Goal: Task Accomplishment & Management: Use online tool/utility

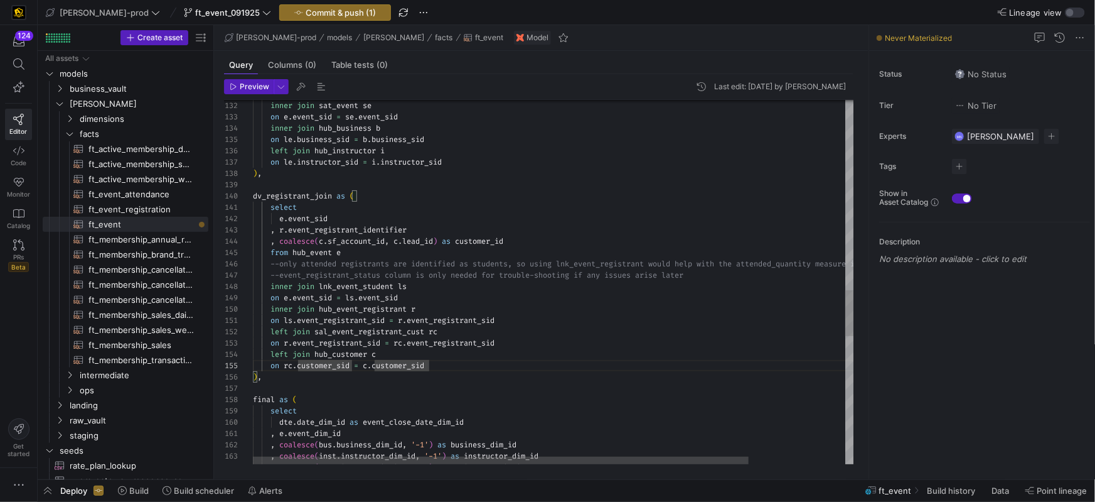
scroll to position [45, 176]
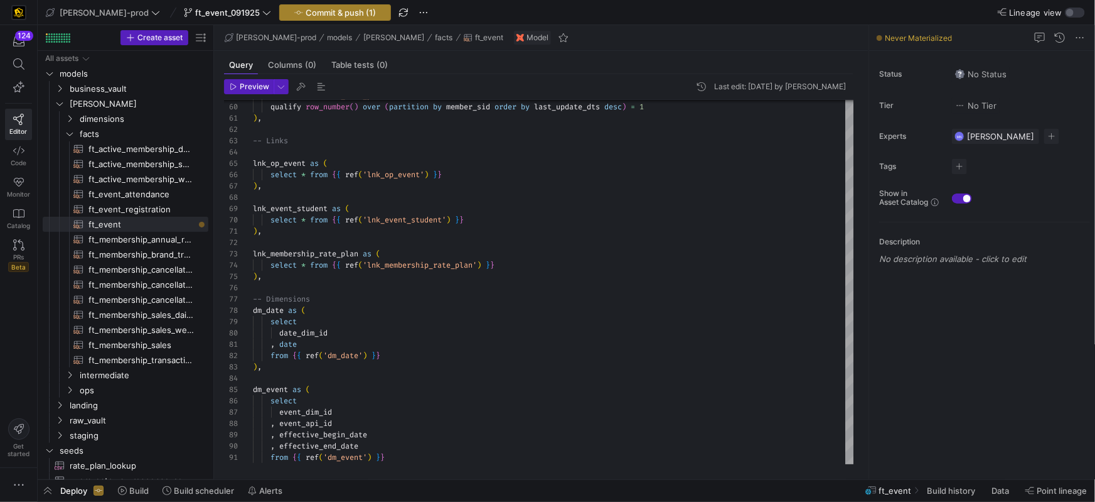
click at [325, 16] on span "Commit & push (1)" at bounding box center [341, 13] width 70 height 10
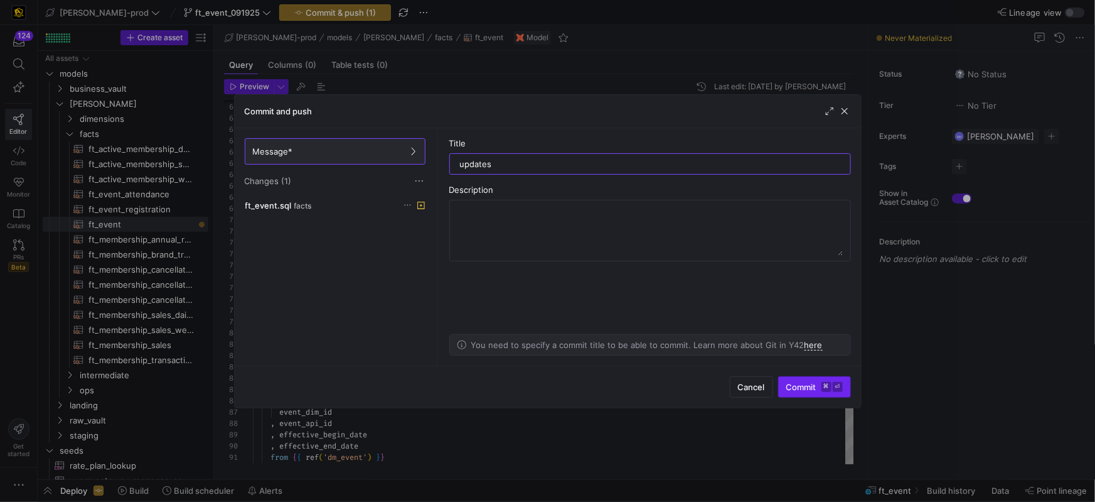
type input "updates"
click at [797, 381] on span "submit" at bounding box center [815, 387] width 72 height 20
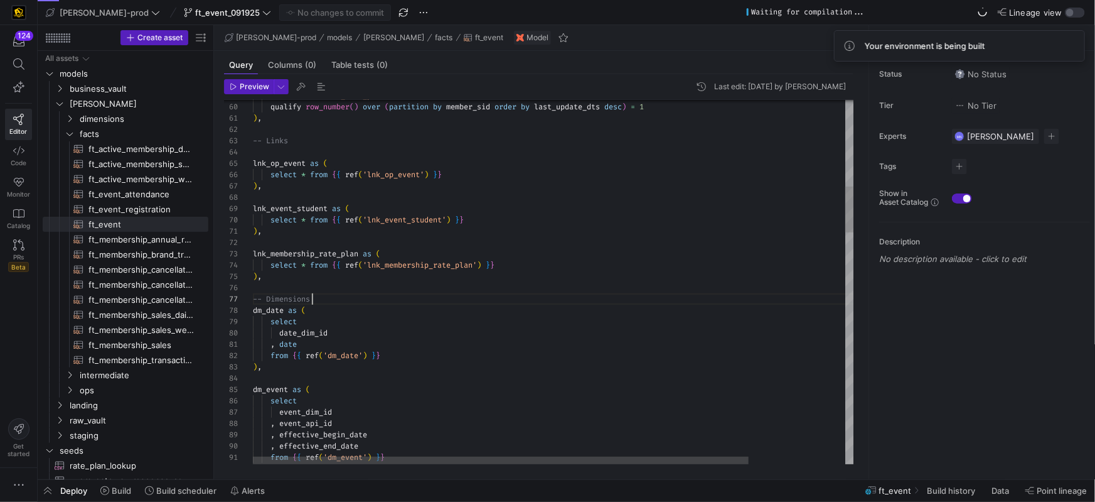
scroll to position [68, 59]
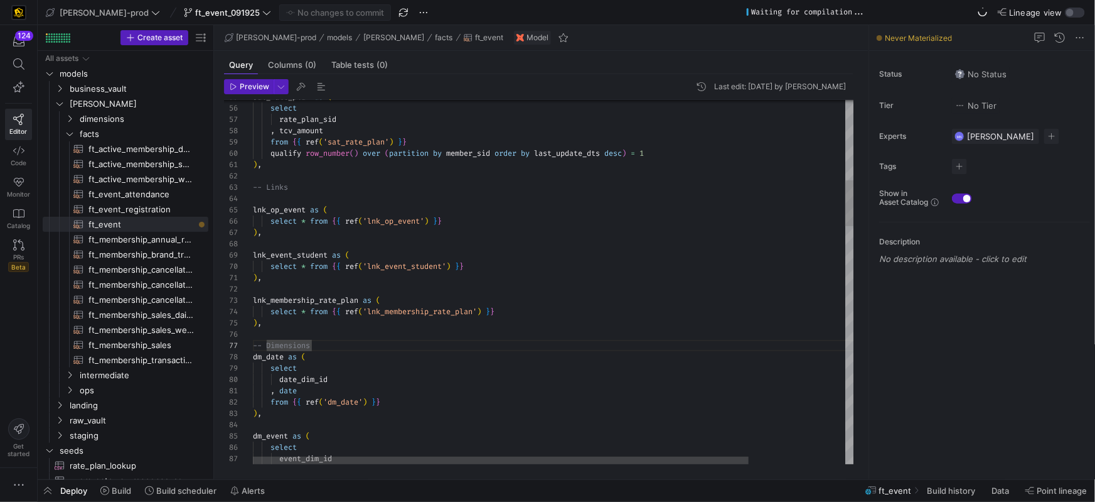
click at [384, 326] on div ") ," at bounding box center [612, 322] width 718 height 11
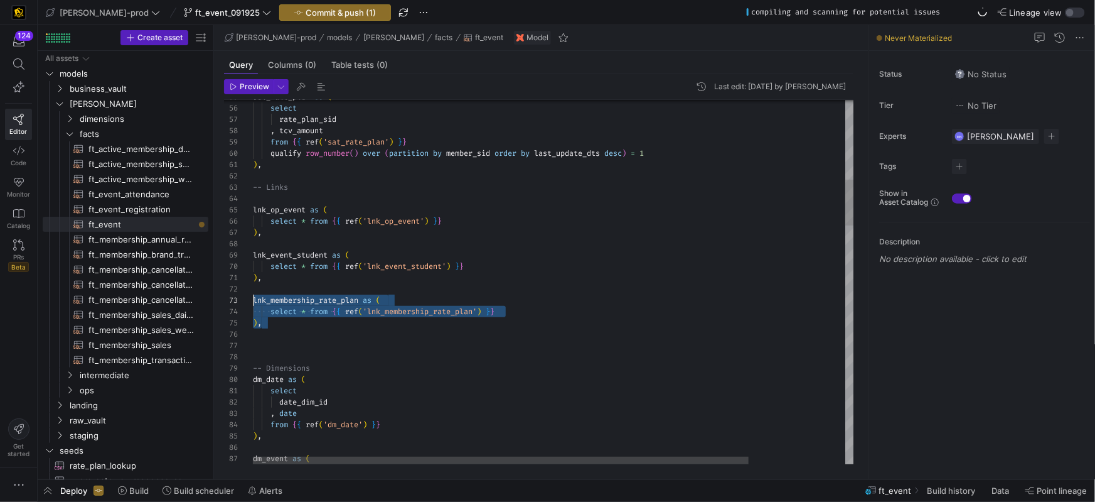
scroll to position [22, 0]
drag, startPoint x: 304, startPoint y: 326, endPoint x: 246, endPoint y: 298, distance: 64.0
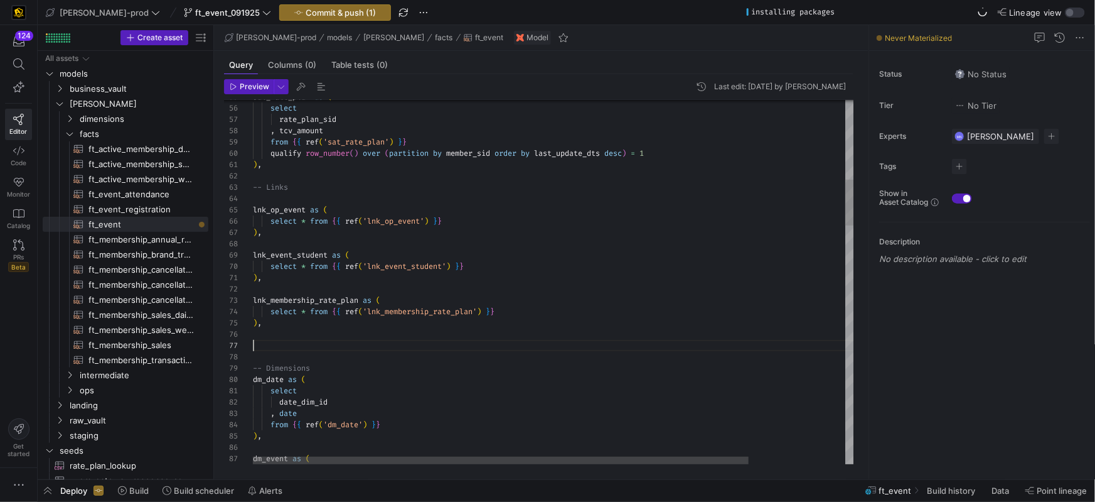
scroll to position [68, 0]
drag, startPoint x: 259, startPoint y: 348, endPoint x: 315, endPoint y: 343, distance: 56.8
click at [262, 348] on div at bounding box center [612, 345] width 718 height 11
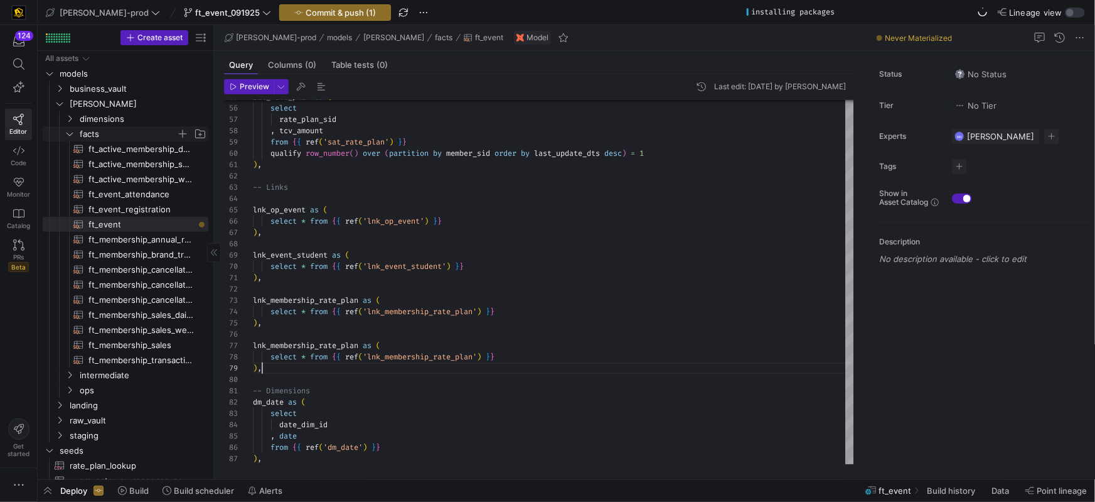
click at [70, 131] on icon "Press SPACE to select this row." at bounding box center [69, 134] width 9 height 8
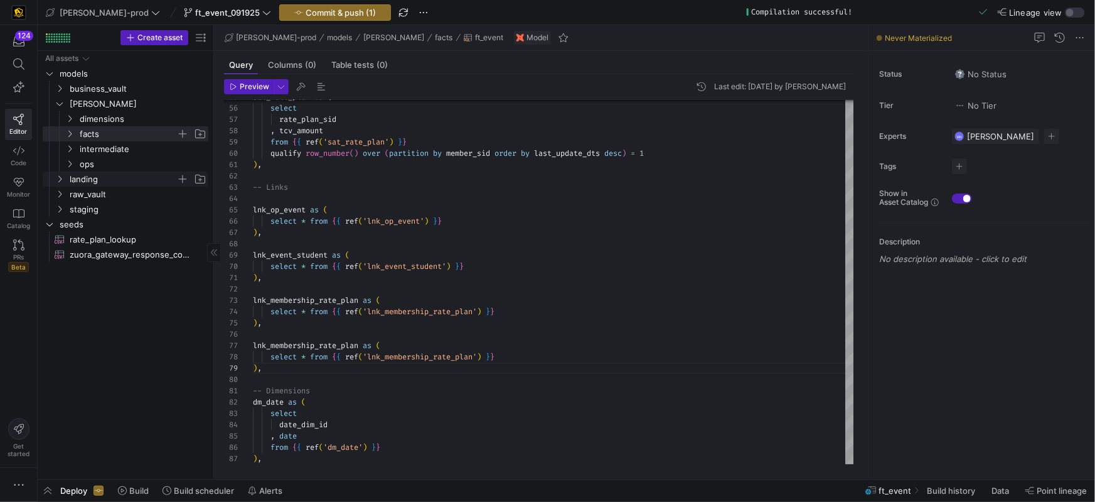
click at [63, 181] on icon "Press SPACE to select this row." at bounding box center [59, 179] width 9 height 8
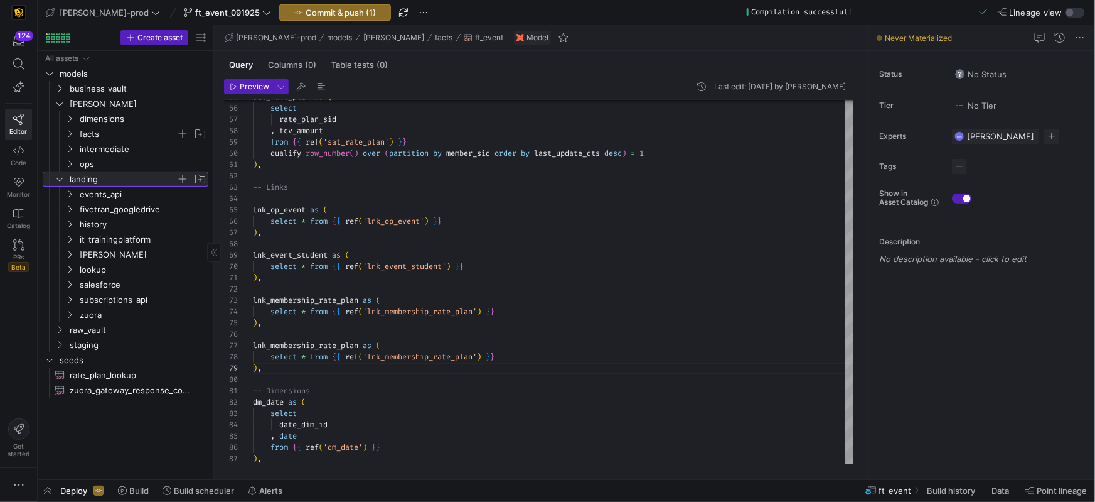
click at [63, 181] on icon at bounding box center [59, 179] width 9 height 8
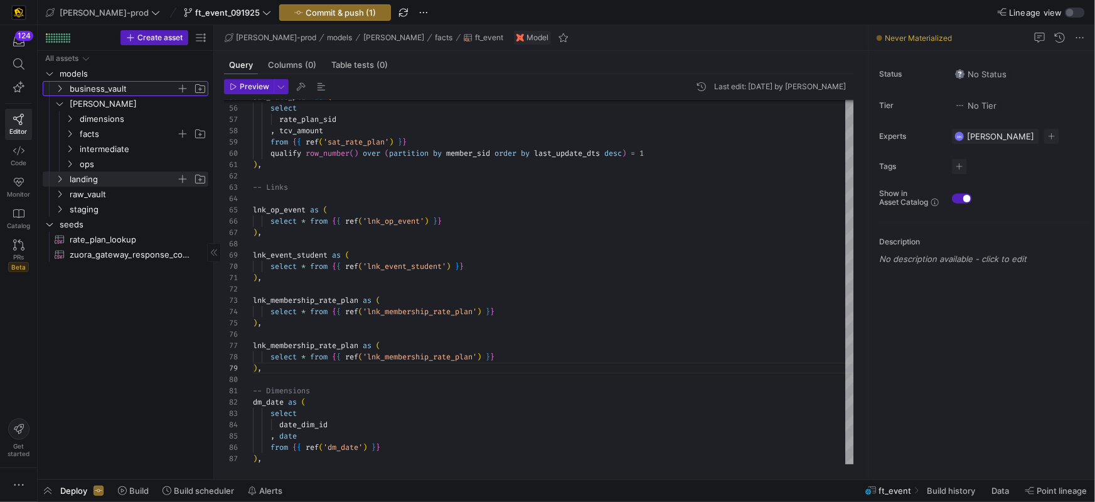
click at [57, 89] on icon "Press SPACE to select this row." at bounding box center [59, 89] width 9 height 8
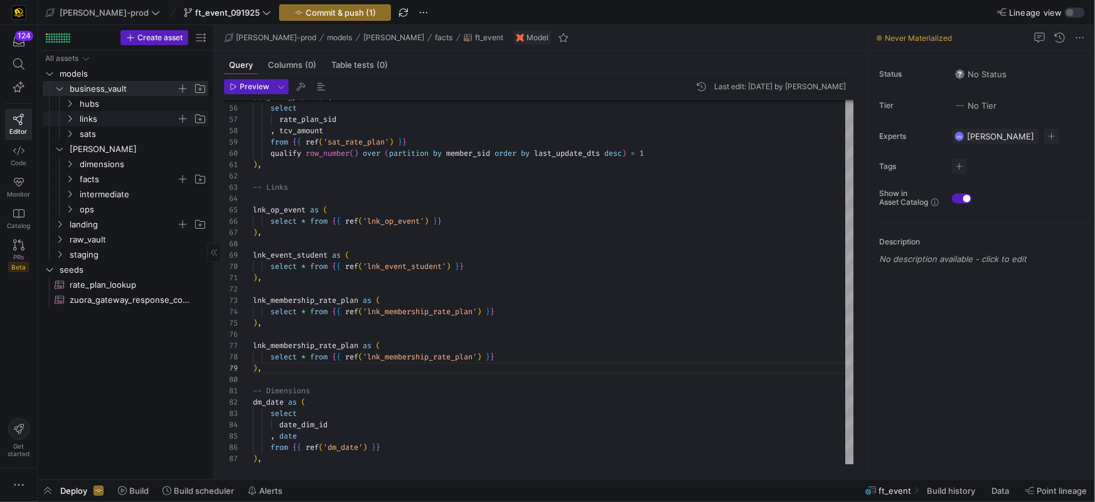
click at [69, 115] on icon "Press SPACE to select this row." at bounding box center [69, 119] width 9 height 8
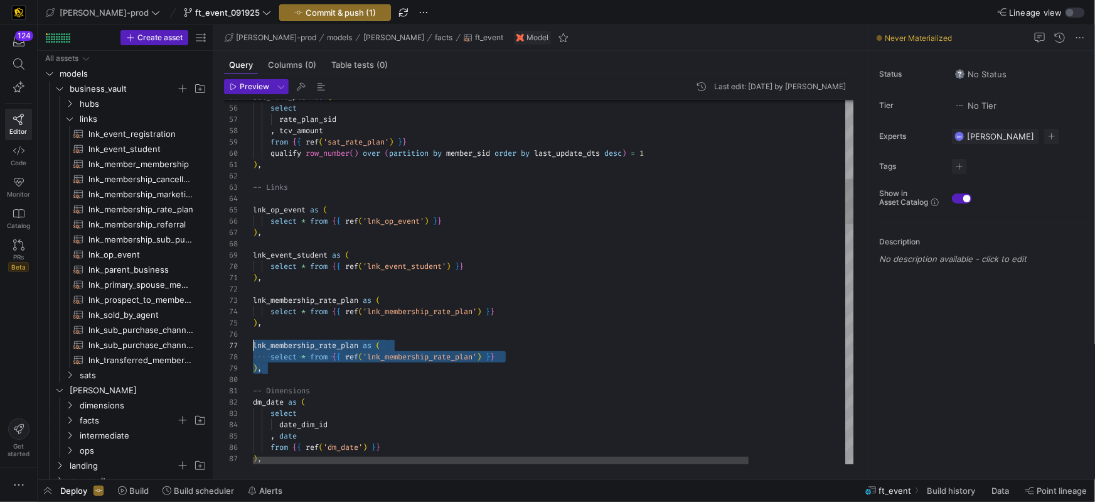
drag, startPoint x: 291, startPoint y: 361, endPoint x: 235, endPoint y: 345, distance: 57.4
click at [235, 345] on div "55 56 57 58 59 60 61 62 63 64 65 66 67 68 69 70 71 72 73 74 75 80 81 82 83 84 8…" at bounding box center [539, 282] width 630 height 364
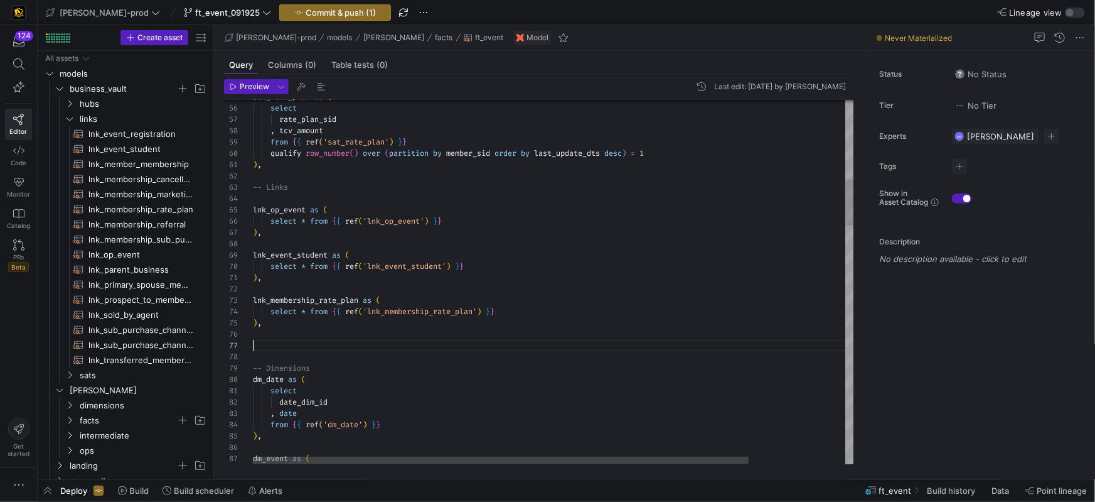
scroll to position [56, 0]
type textarea "), lnk_membership_rate_plan as ( select * from {{ ref('lnk_membership_rate_plan…"
